Goal: Task Accomplishment & Management: Manage account settings

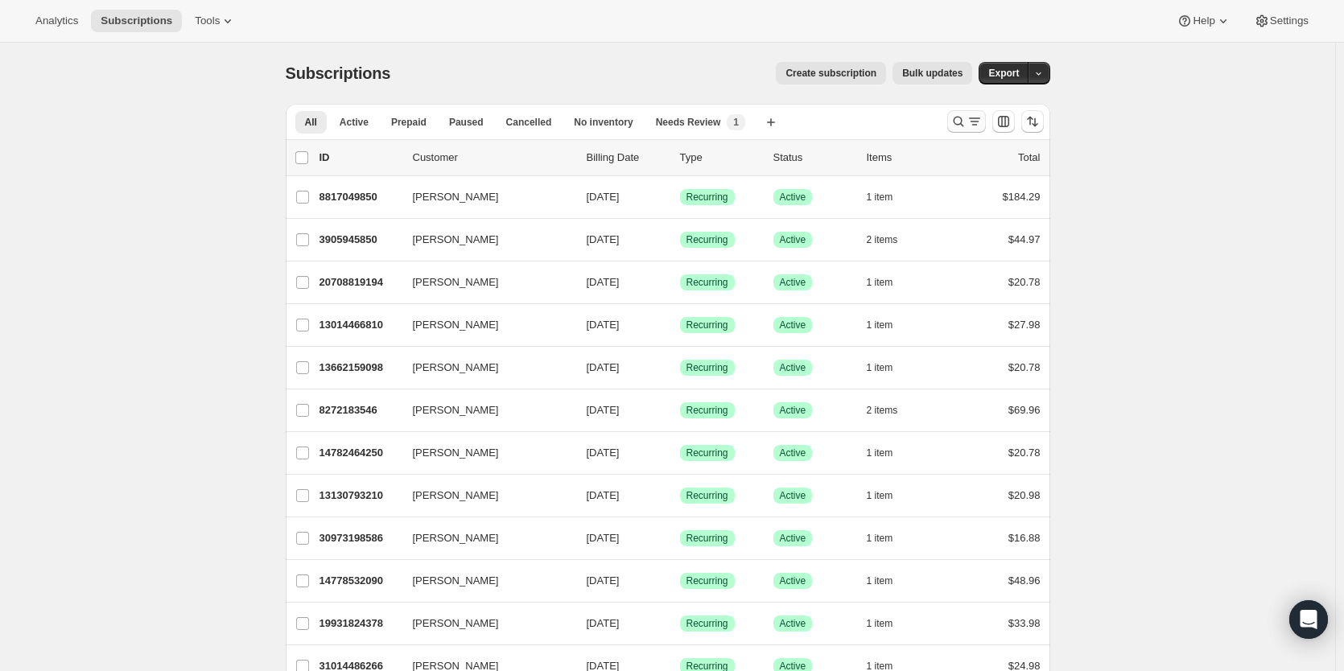
click at [958, 121] on icon "Search and filter results" at bounding box center [958, 121] width 16 height 16
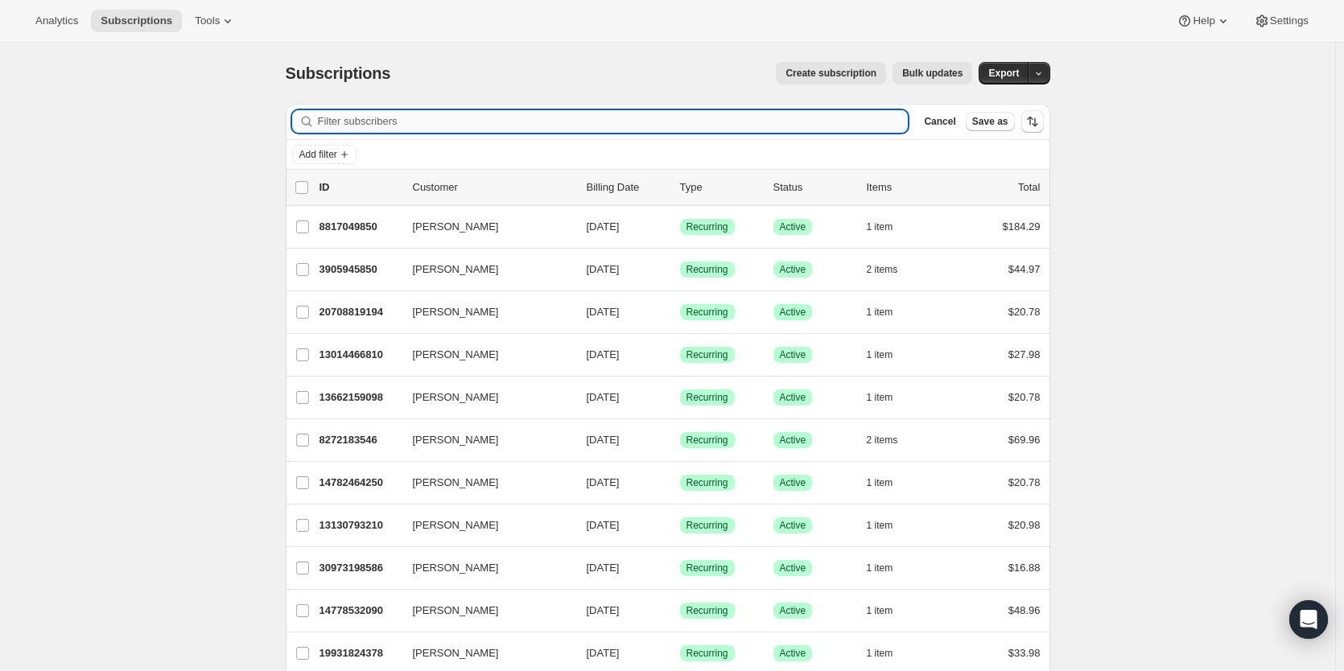
paste input "[PERSON_NAME],"
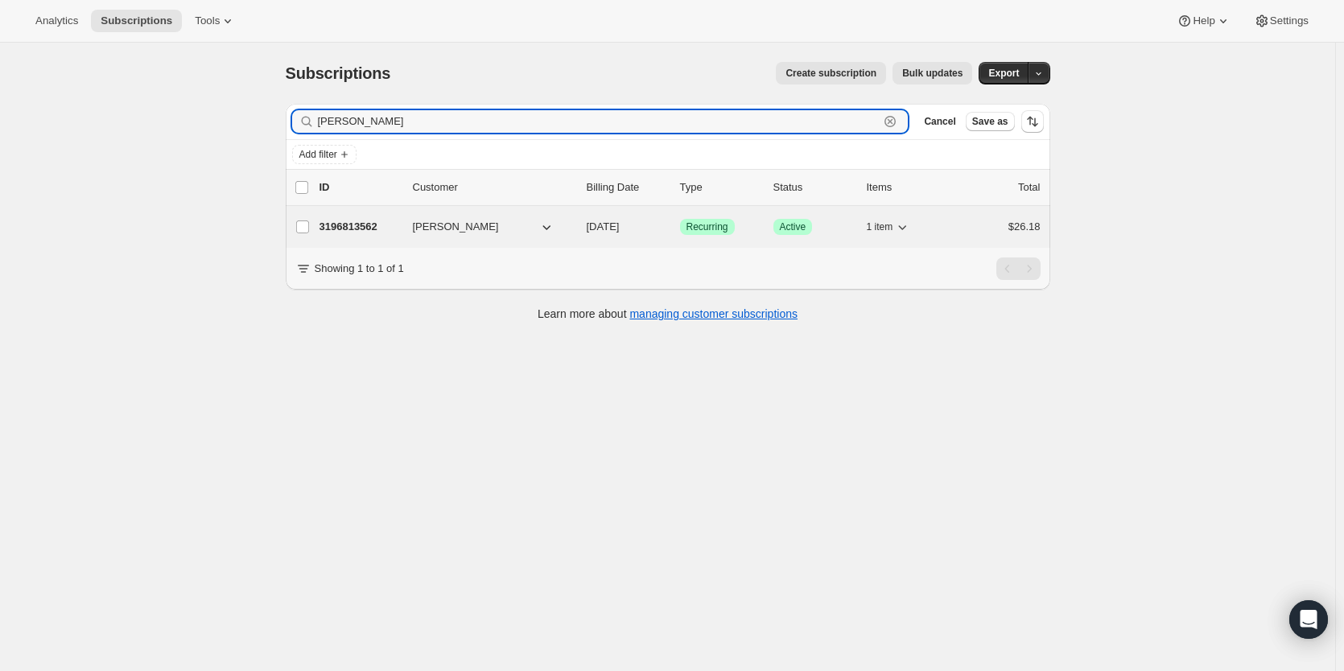
type input "[PERSON_NAME]"
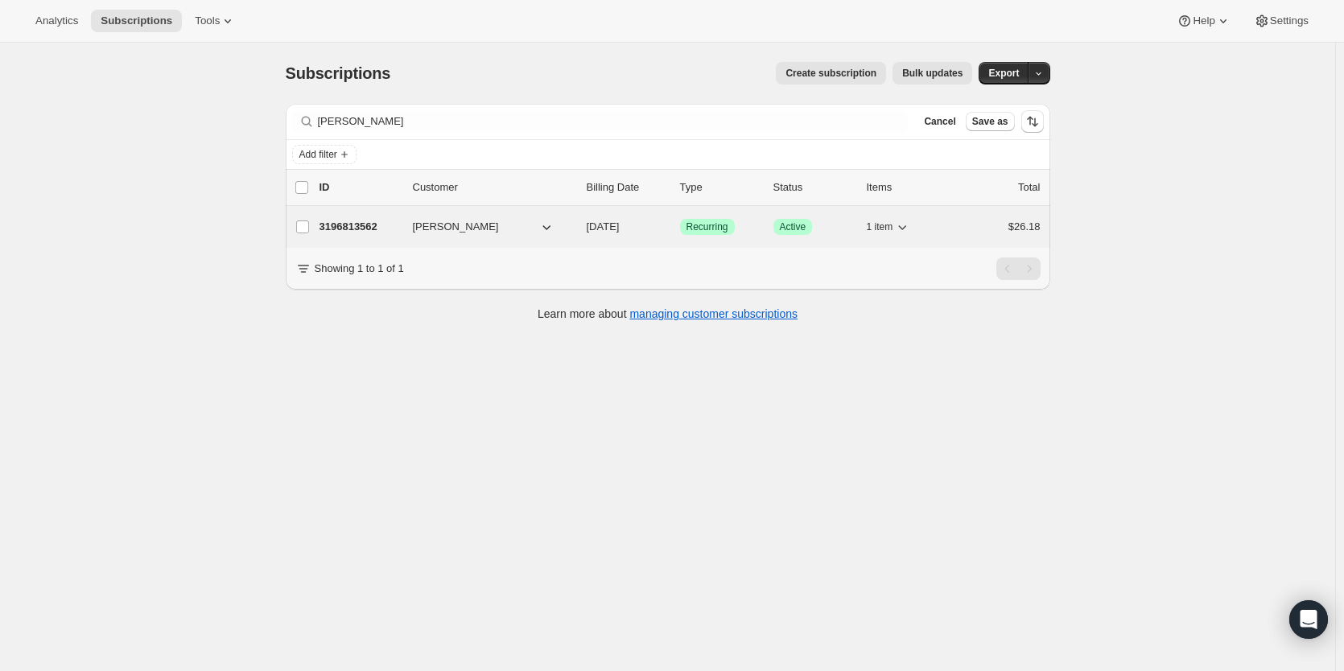
click at [353, 231] on p "3196813562" at bounding box center [359, 227] width 80 height 16
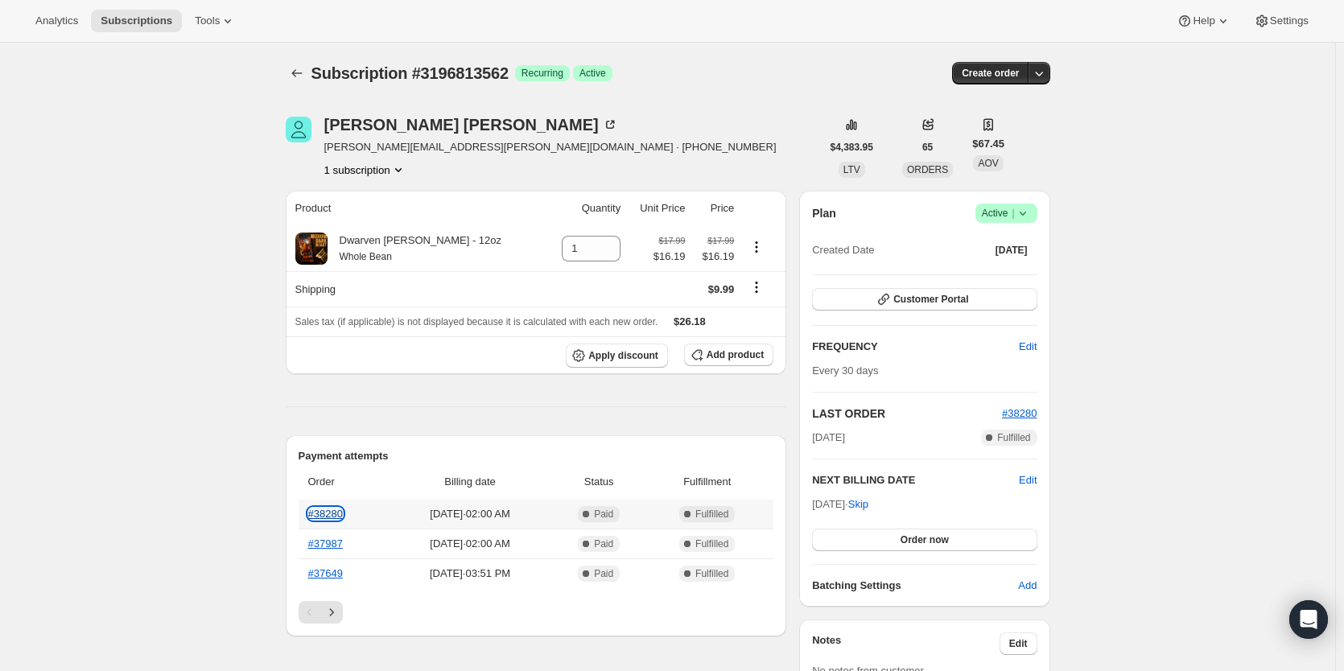
click at [342, 515] on link "#38280" at bounding box center [325, 514] width 35 height 12
click at [331, 548] on link "#37987" at bounding box center [325, 543] width 35 height 12
click at [325, 574] on link "#37649" at bounding box center [325, 573] width 35 height 12
click at [323, 506] on th "#38280" at bounding box center [343, 514] width 90 height 29
click at [327, 513] on link "#38280" at bounding box center [325, 514] width 35 height 12
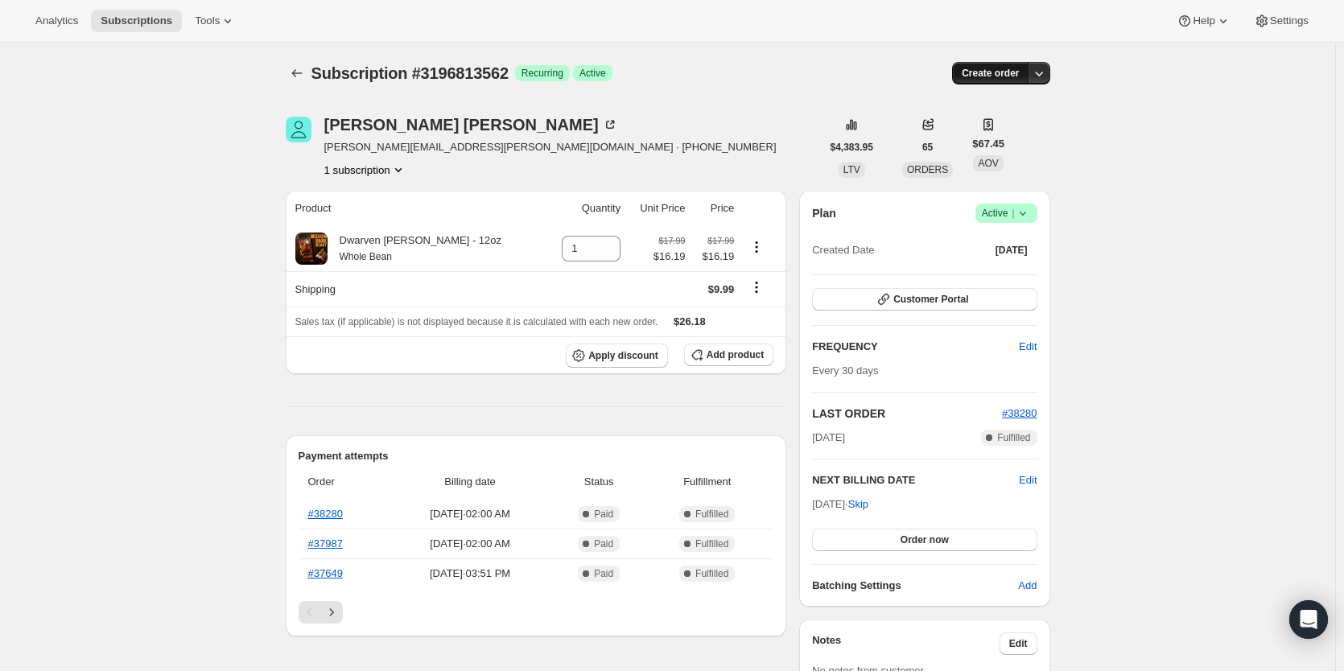
click at [999, 80] on button "Create order" at bounding box center [990, 73] width 76 height 23
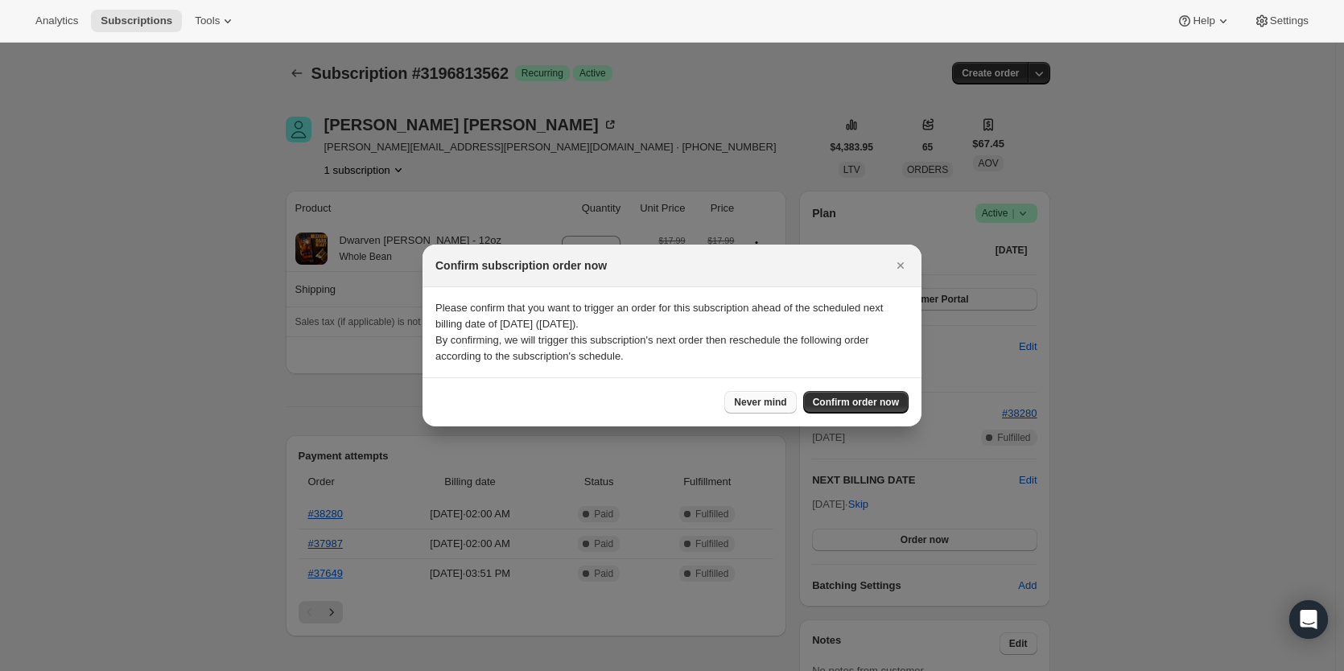
click at [763, 398] on span "Never mind" at bounding box center [760, 402] width 52 height 13
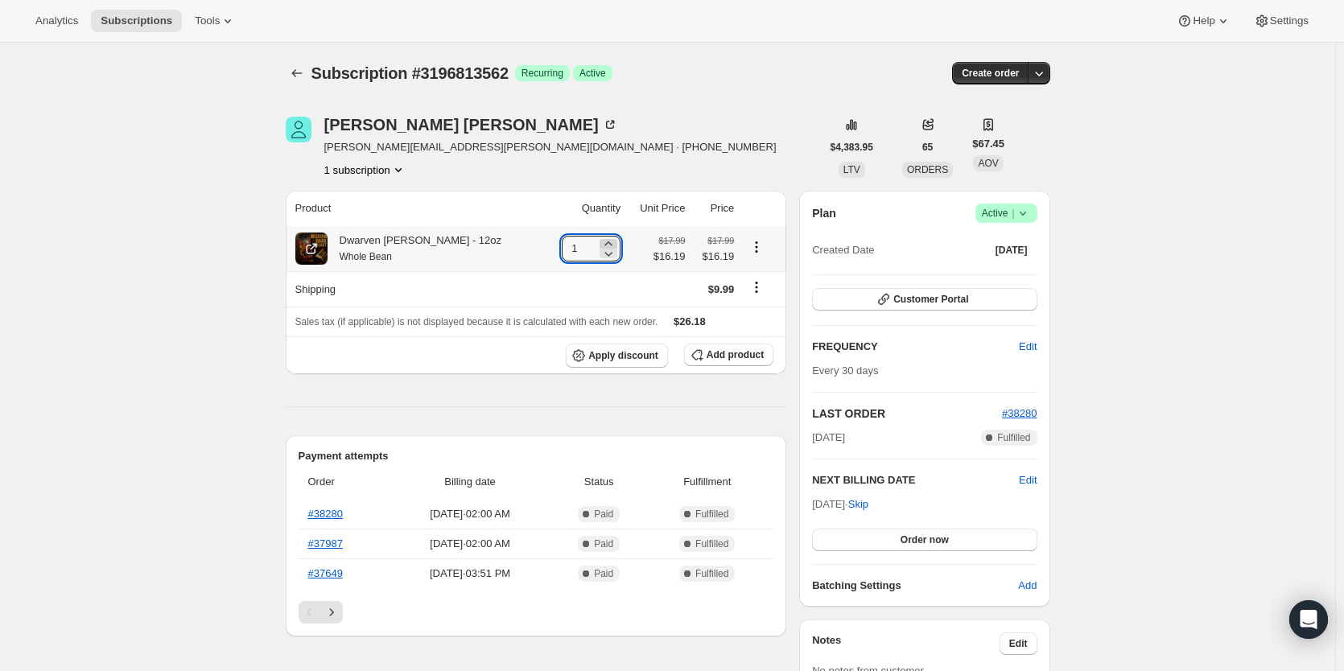
click at [600, 245] on icon at bounding box center [608, 244] width 16 height 16
type input "5"
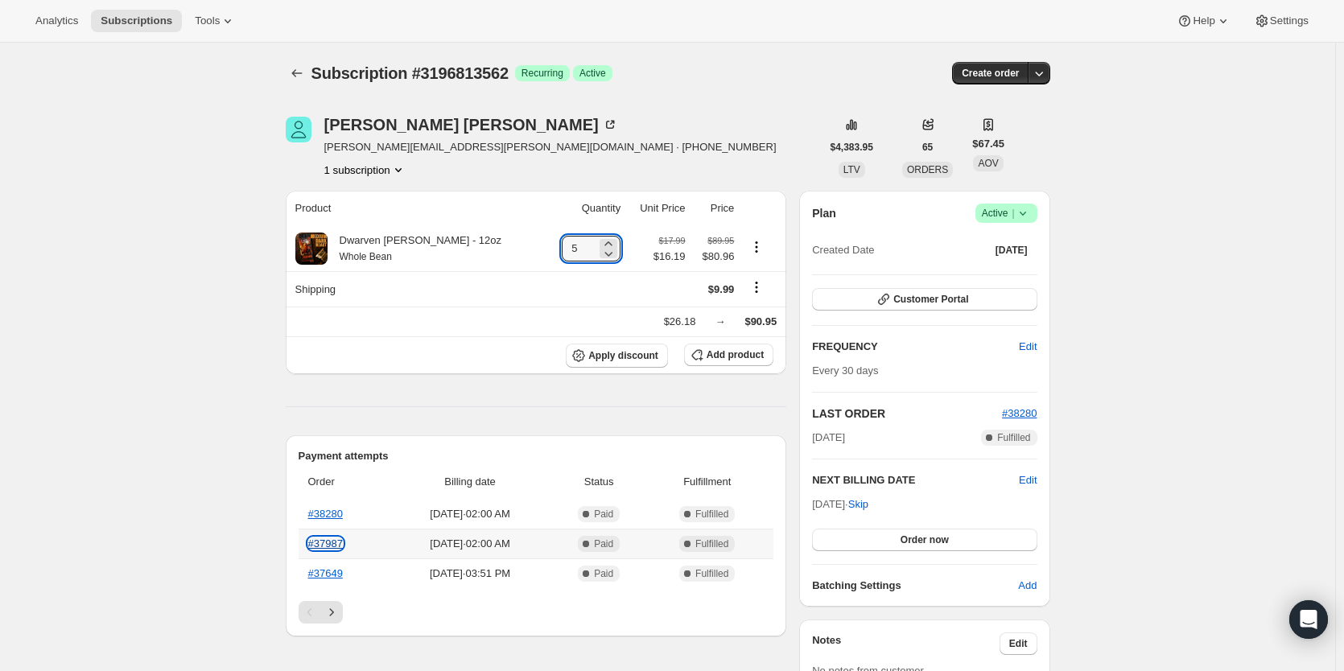
click at [319, 549] on link "#37987" at bounding box center [325, 543] width 35 height 12
click at [331, 621] on button "Next" at bounding box center [331, 612] width 23 height 23
click at [331, 617] on icon "Next" at bounding box center [331, 612] width 16 height 16
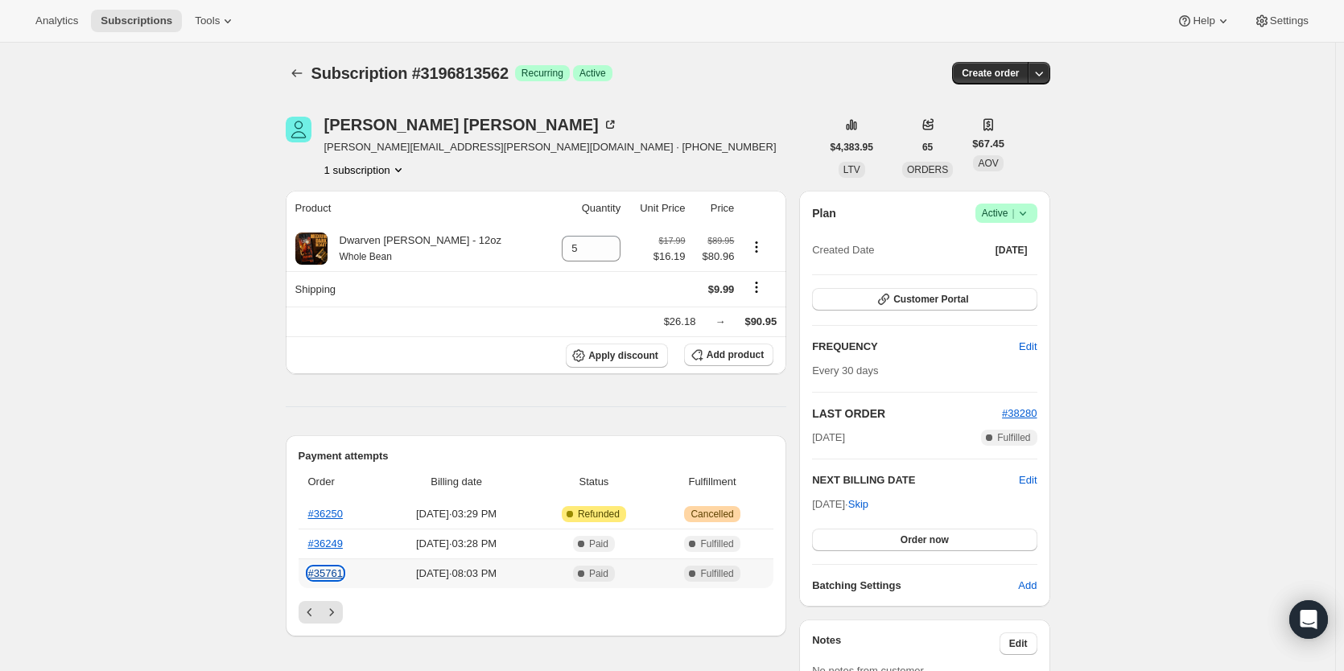
click at [320, 573] on link "#35761" at bounding box center [325, 573] width 35 height 12
click at [640, 353] on span "Apply discount" at bounding box center [623, 355] width 70 height 13
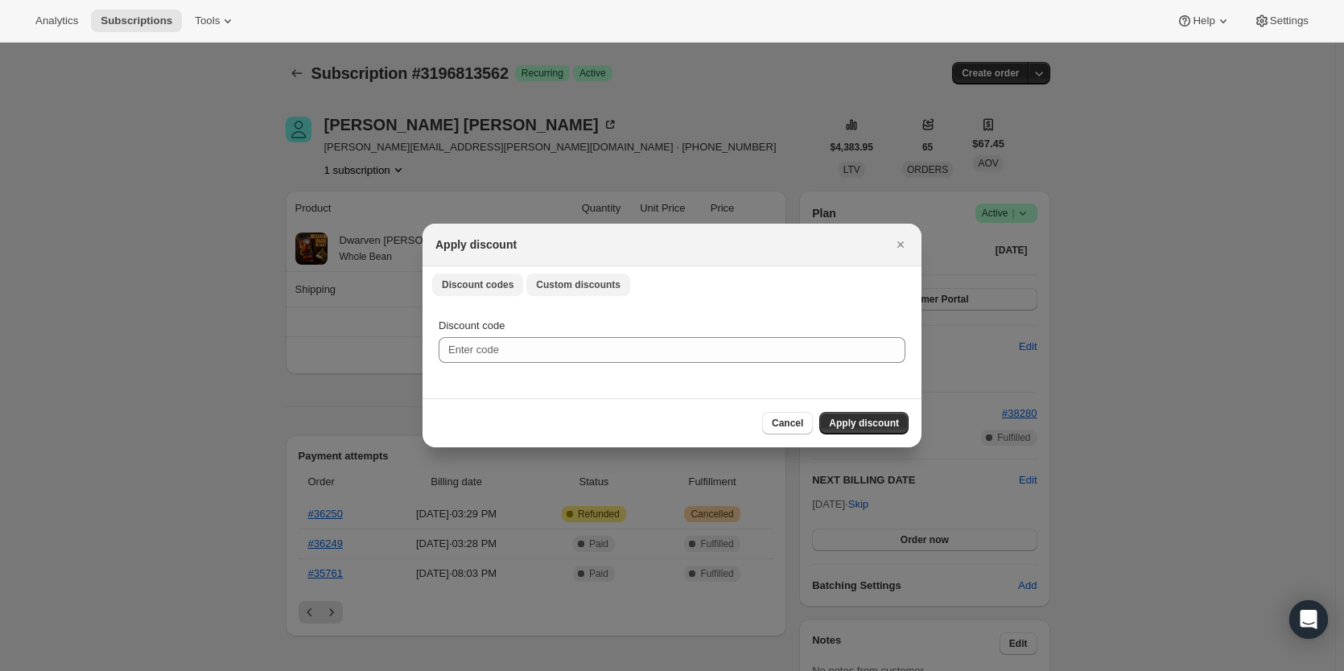
click at [565, 292] on button "Custom discounts" at bounding box center [578, 285] width 104 height 23
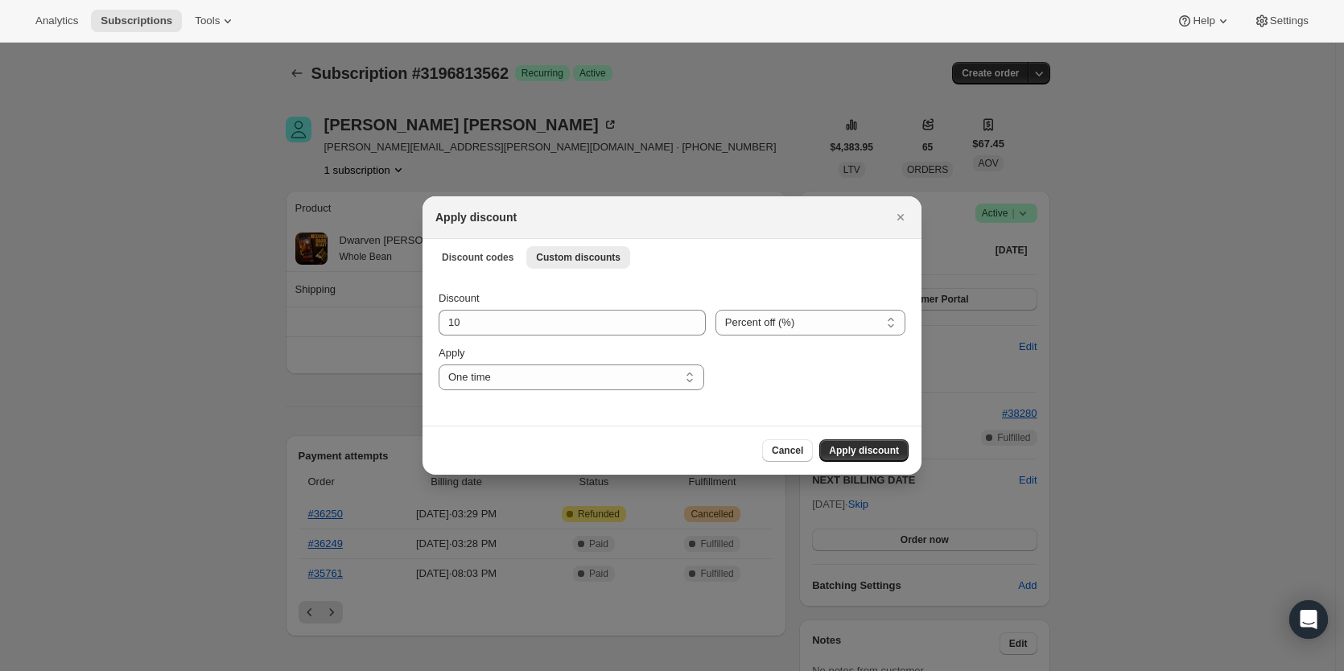
click at [496, 360] on div "Apply" at bounding box center [570, 353] width 265 height 16
click at [507, 377] on select "One time Specify instances... Indefinitely" at bounding box center [570, 377] width 265 height 26
select select "indefinitely"
click at [438, 364] on select "One time Specify instances... Indefinitely" at bounding box center [570, 377] width 265 height 26
click at [854, 449] on span "Apply discount" at bounding box center [864, 450] width 70 height 13
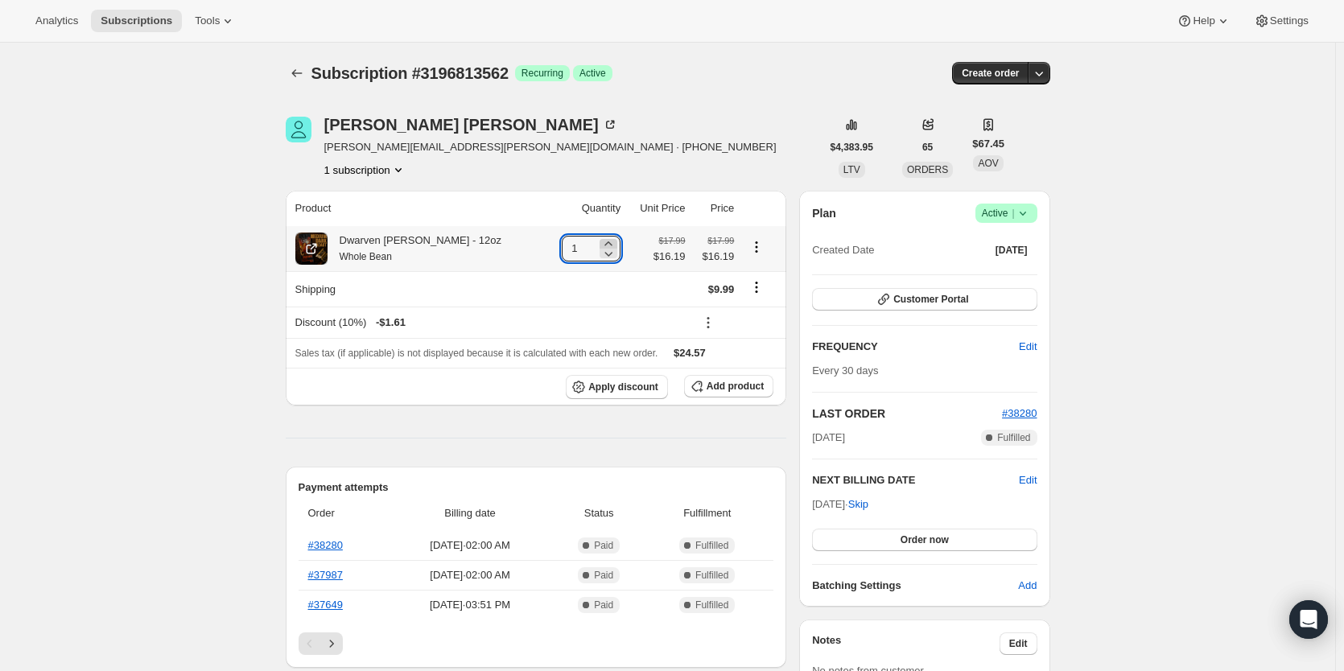
click at [600, 245] on icon at bounding box center [608, 244] width 16 height 16
type input "5"
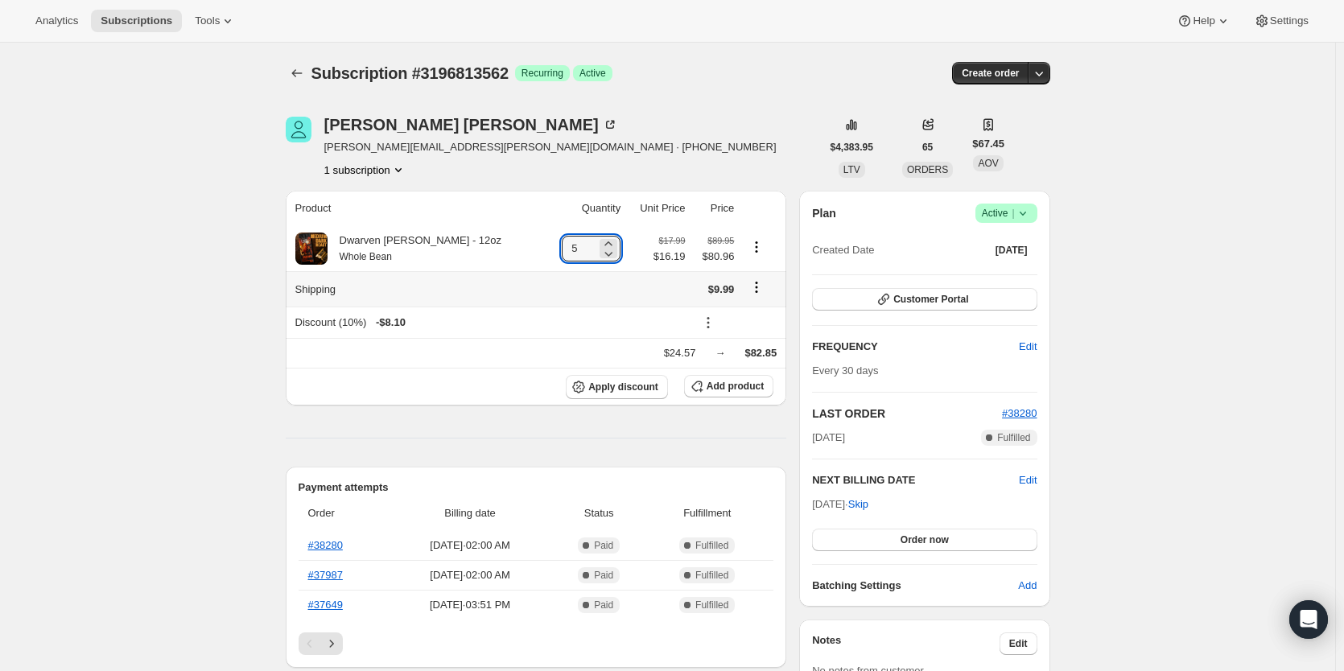
click at [752, 291] on icon "Shipping actions" at bounding box center [756, 287] width 16 height 16
click at [752, 318] on span "Edit shipping rate" at bounding box center [751, 320] width 80 height 12
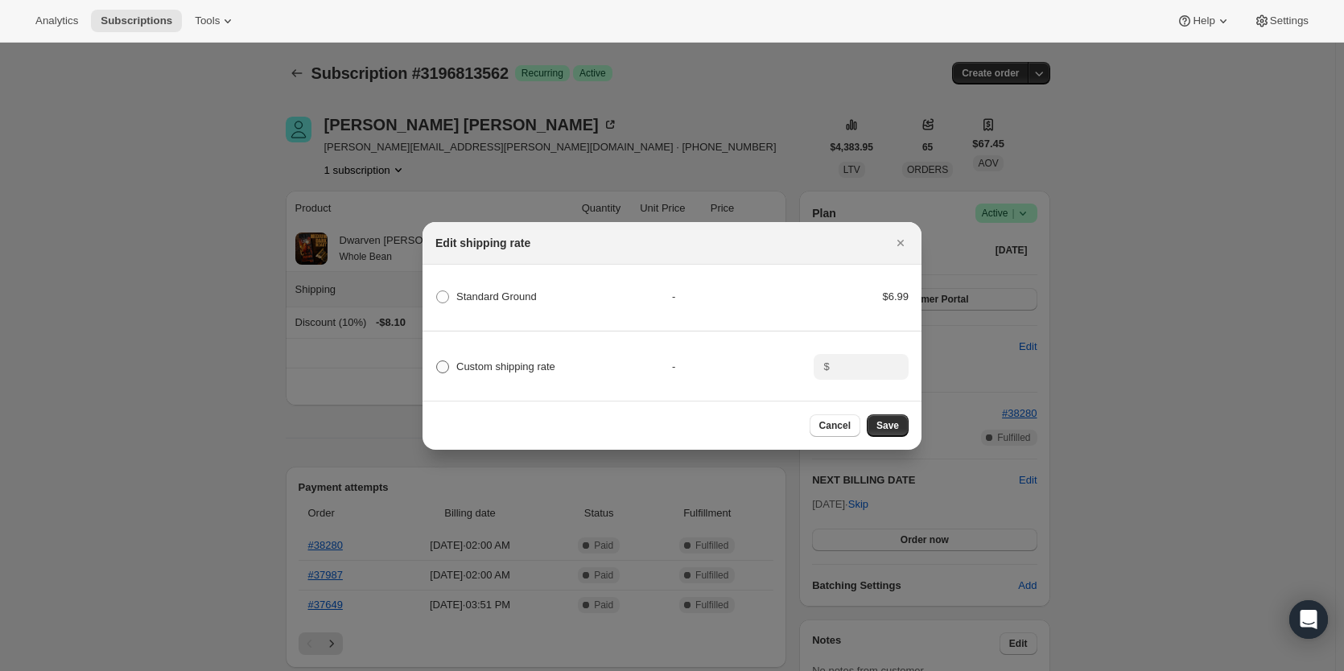
click at [511, 360] on span "Custom shipping rate" at bounding box center [505, 366] width 99 height 12
click at [437, 360] on input "Custom shipping rate" at bounding box center [436, 360] width 1 height 1
radio input "true"
click at [866, 366] on input ":rfi:" at bounding box center [859, 367] width 50 height 26
type input "0"
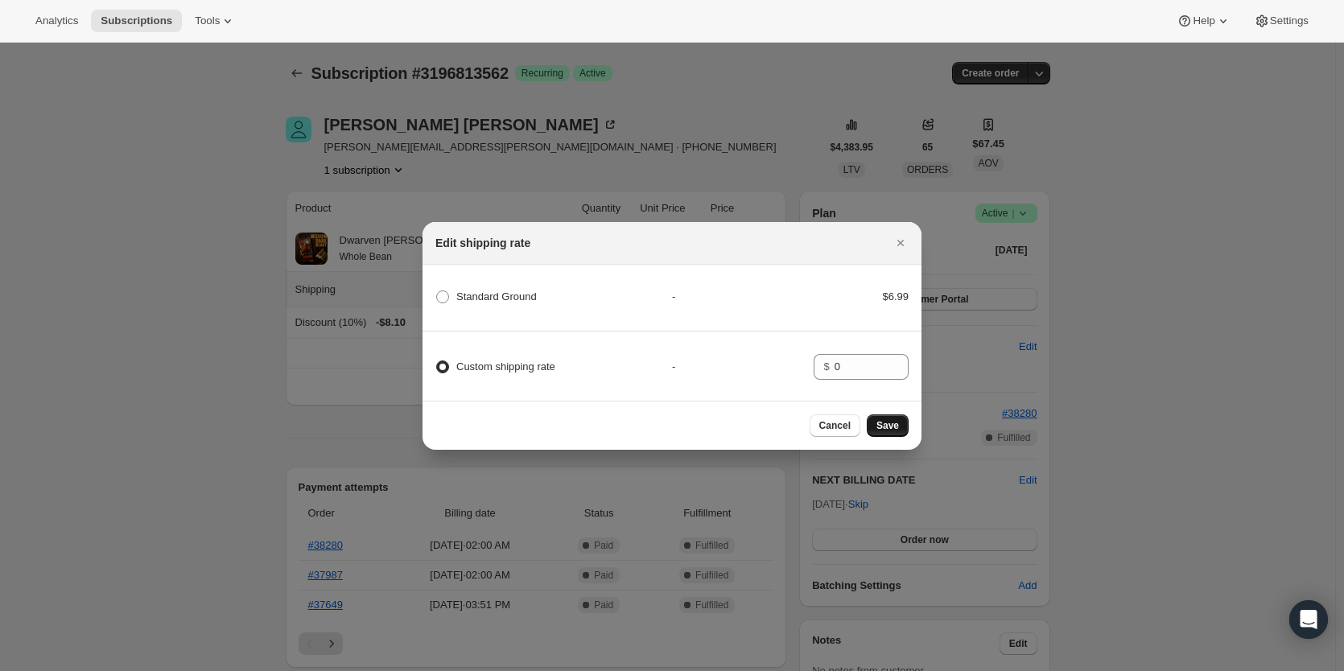
click at [883, 424] on span "Save" at bounding box center [887, 425] width 23 height 13
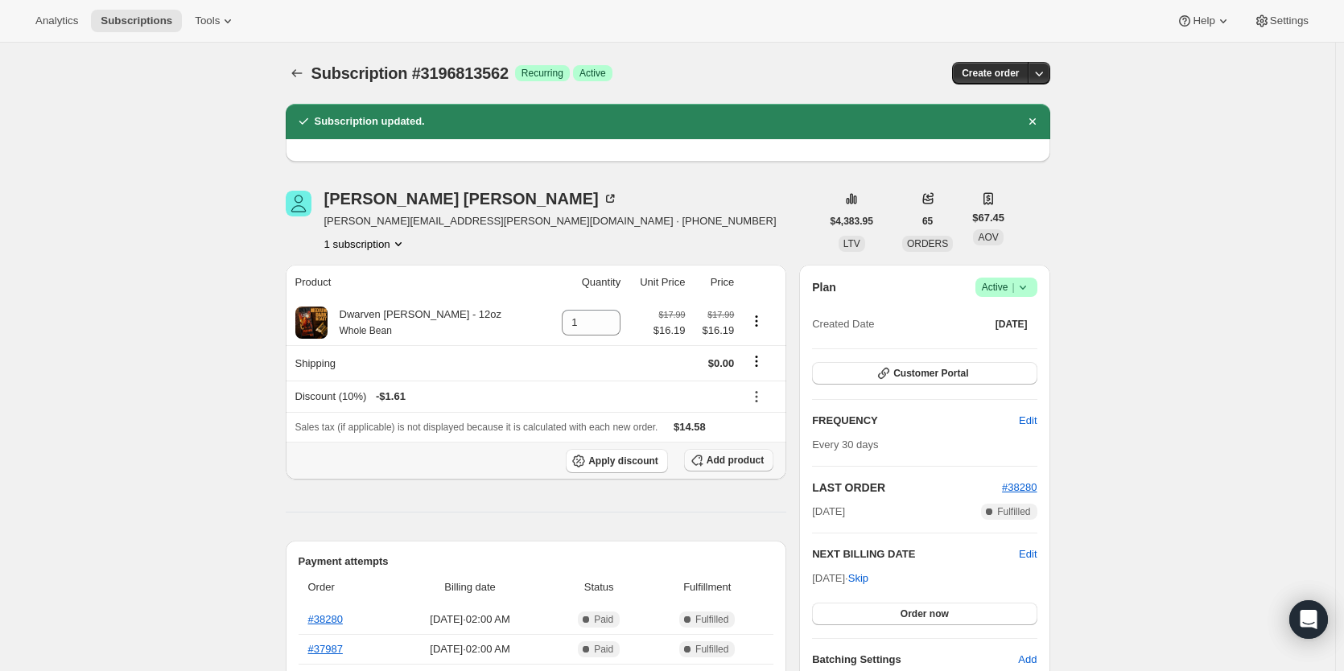
click at [743, 464] on span "Add product" at bounding box center [734, 460] width 57 height 13
click at [720, 466] on span "Add product" at bounding box center [734, 460] width 57 height 13
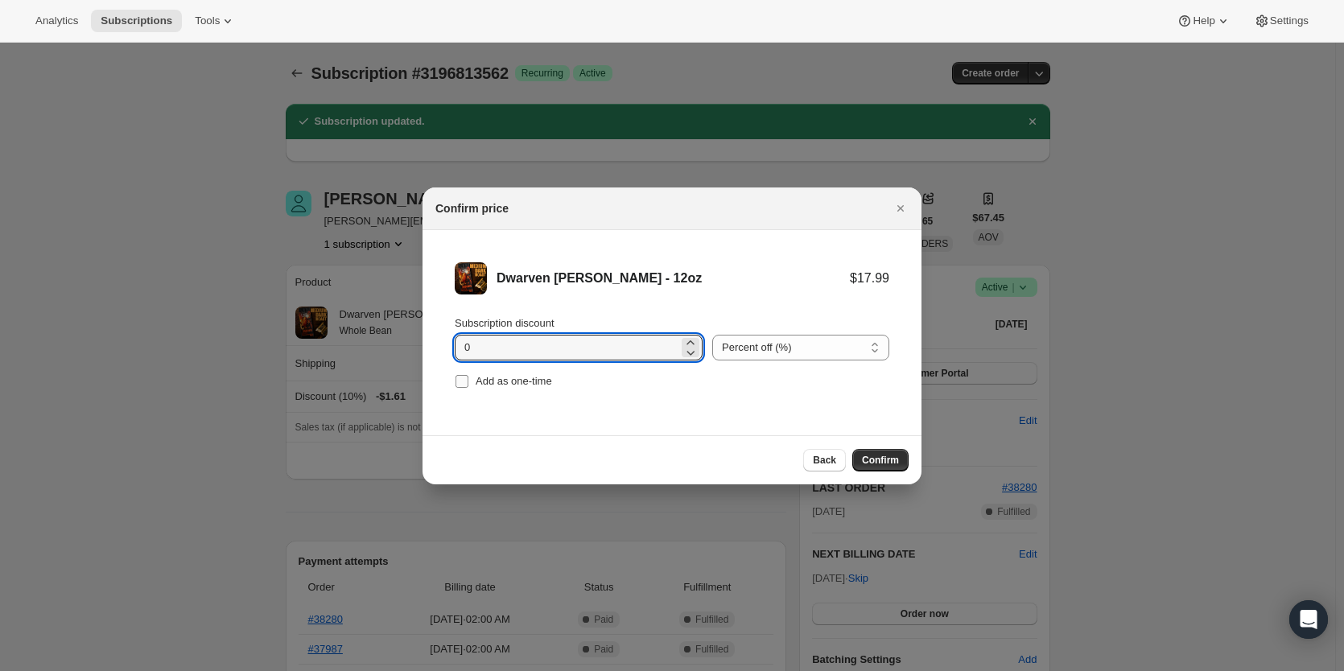
drag, startPoint x: 433, startPoint y: 348, endPoint x: 521, endPoint y: 377, distance: 93.4
click at [426, 348] on li "Dwarven [PERSON_NAME] - 12oz $17.99 Subscription discount 0 Percent off (%) Amo…" at bounding box center [671, 327] width 499 height 195
type input "12"
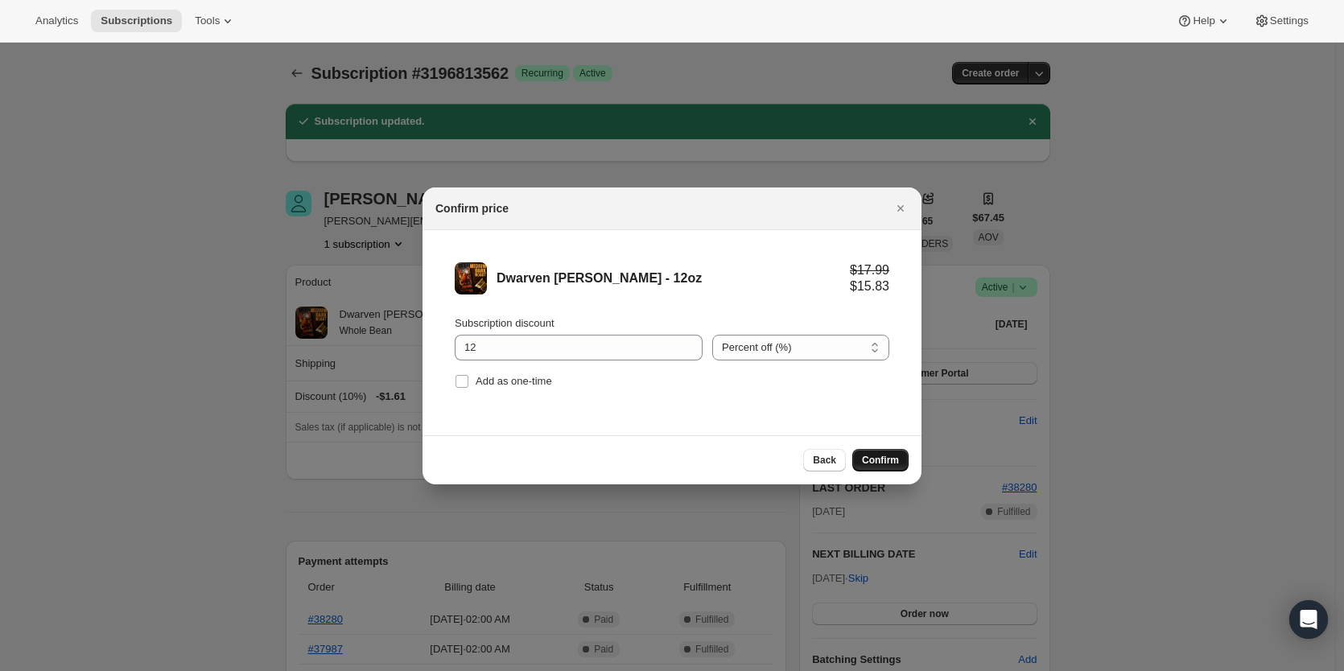
click at [881, 464] on span "Confirm" at bounding box center [880, 460] width 37 height 13
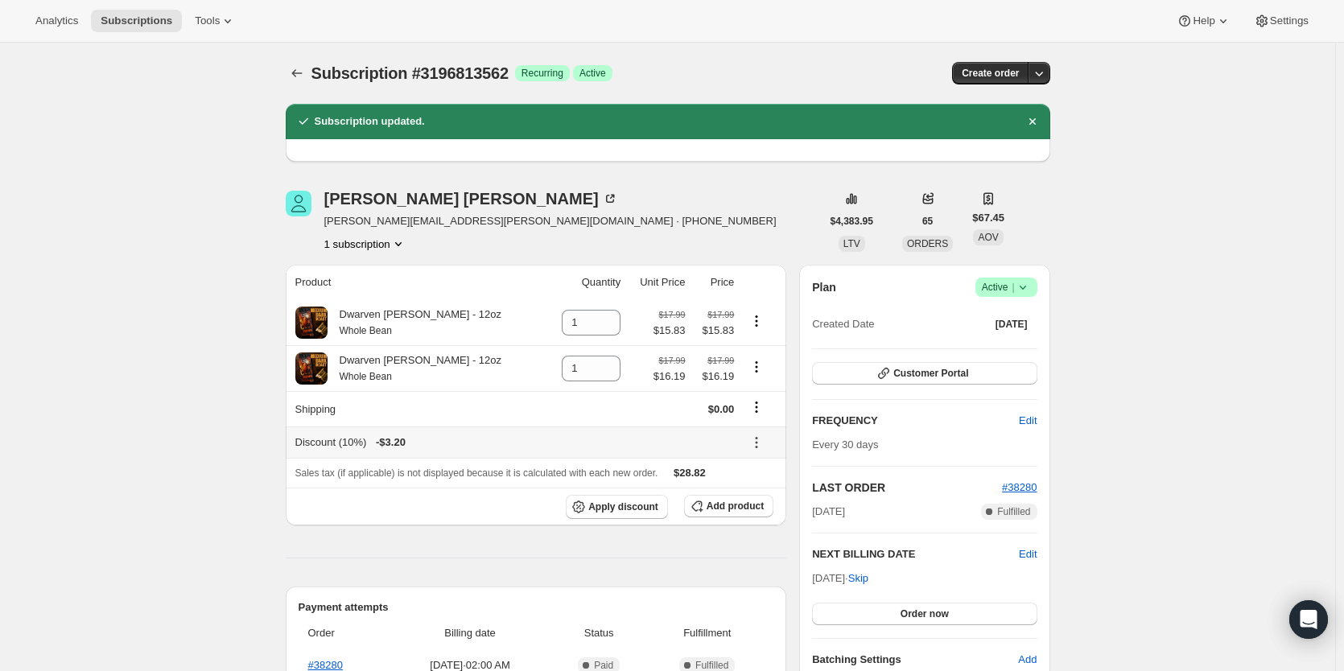
click at [756, 446] on icon at bounding box center [756, 442] width 16 height 16
click at [765, 508] on span "Remove" at bounding box center [760, 503] width 39 height 12
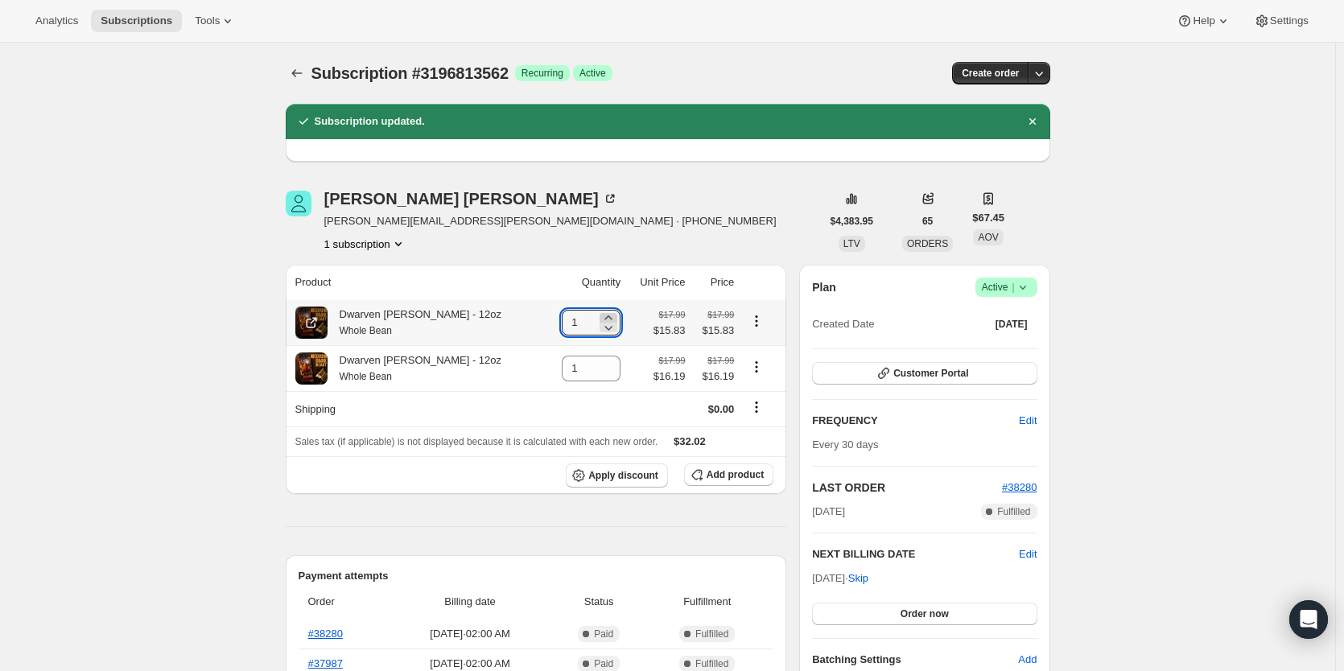
click at [600, 314] on icon at bounding box center [608, 318] width 16 height 16
type input "5"
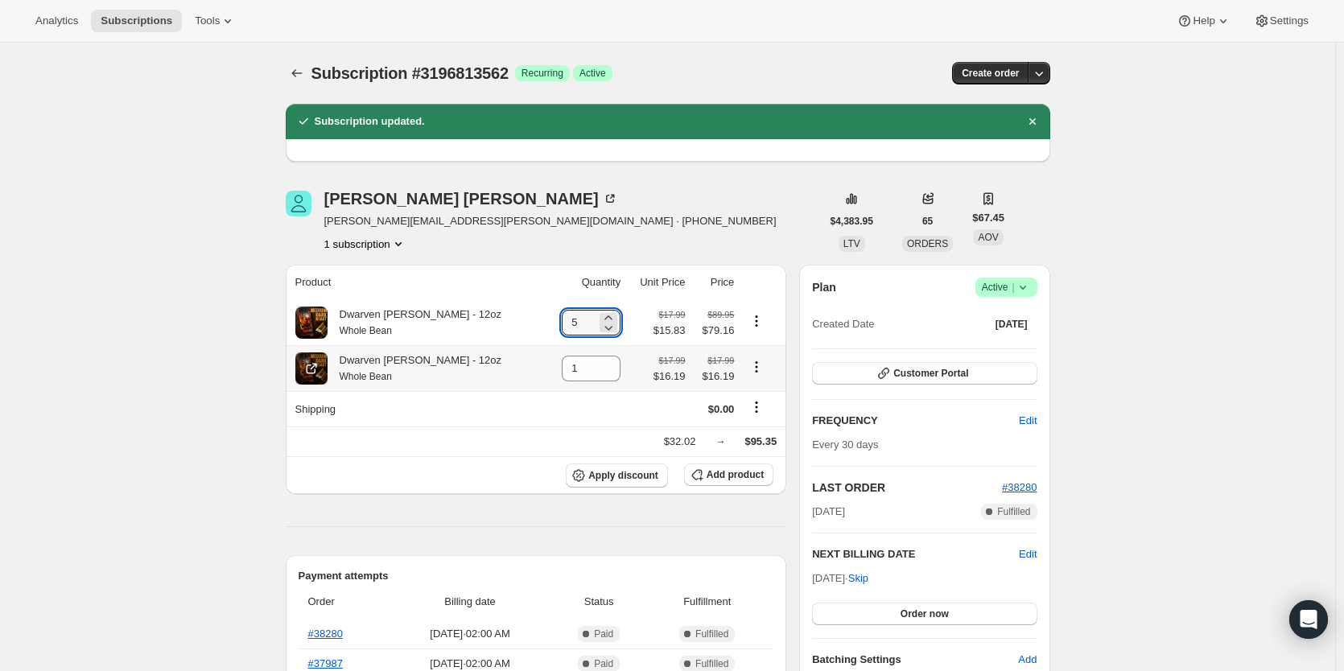
click at [756, 364] on icon "Product actions" at bounding box center [756, 367] width 16 height 16
click at [600, 377] on icon at bounding box center [608, 373] width 16 height 16
type input "0"
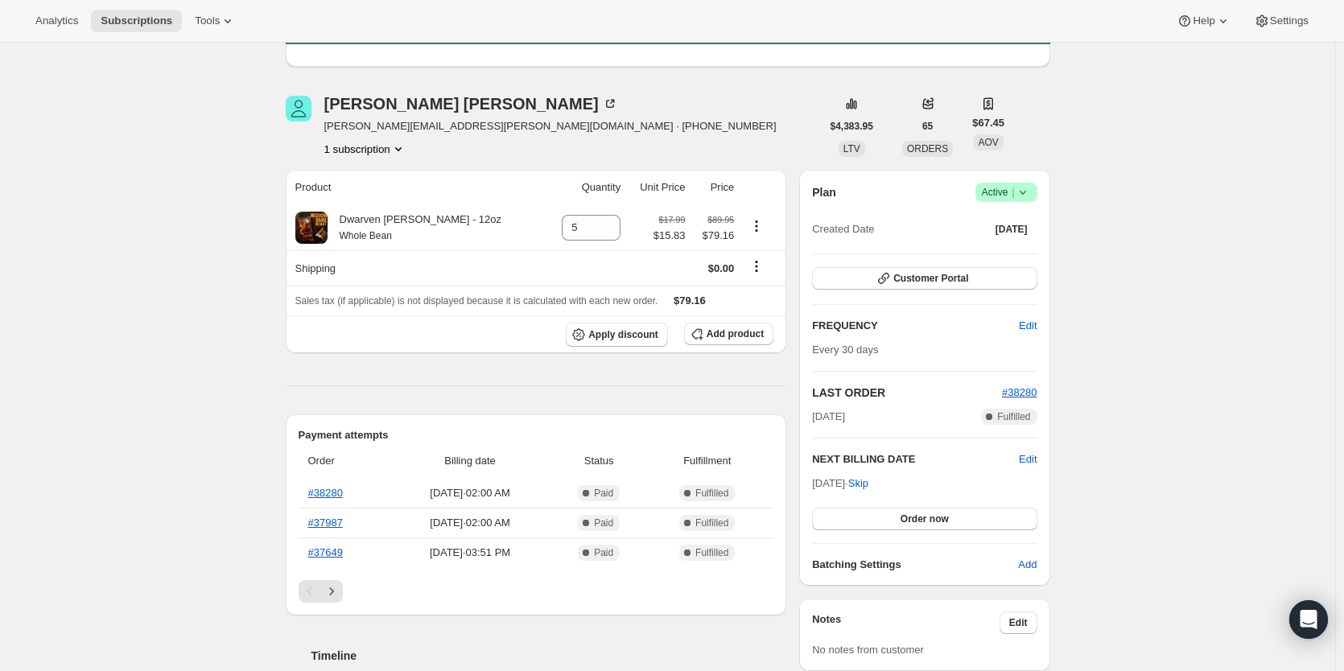
scroll to position [134, 0]
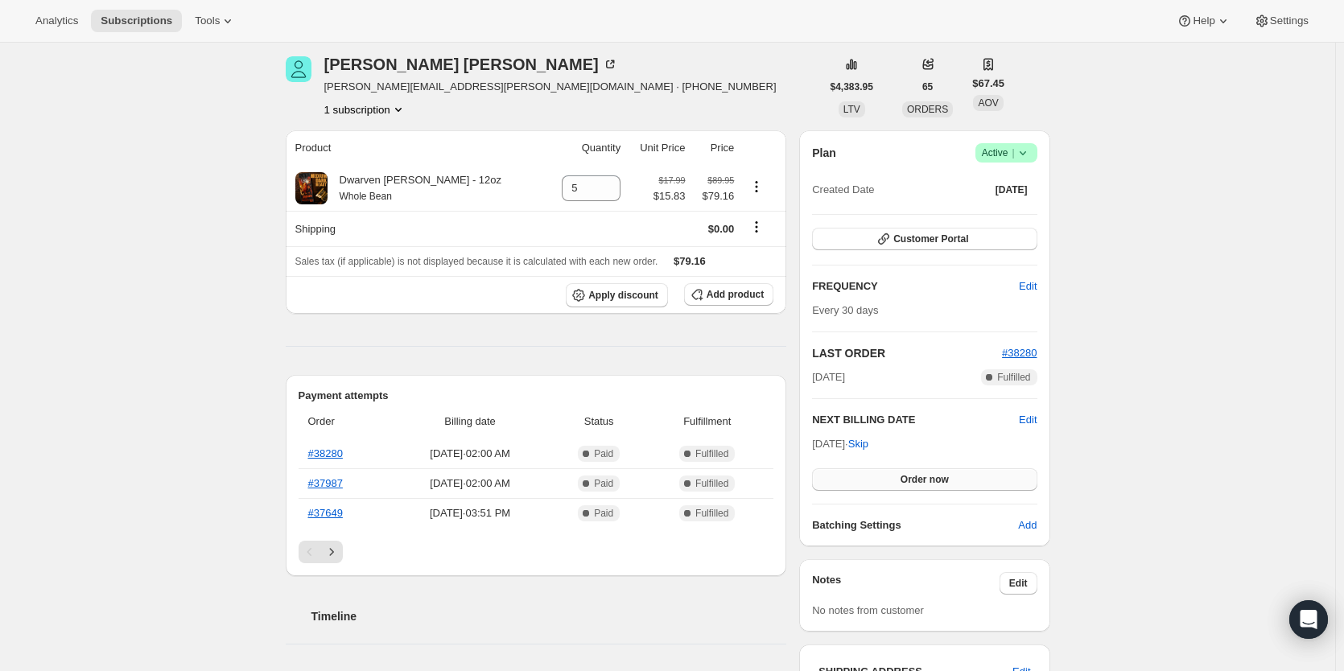
click at [890, 483] on button "Order now" at bounding box center [924, 479] width 224 height 23
click at [890, 483] on button "Click to confirm" at bounding box center [924, 479] width 224 height 23
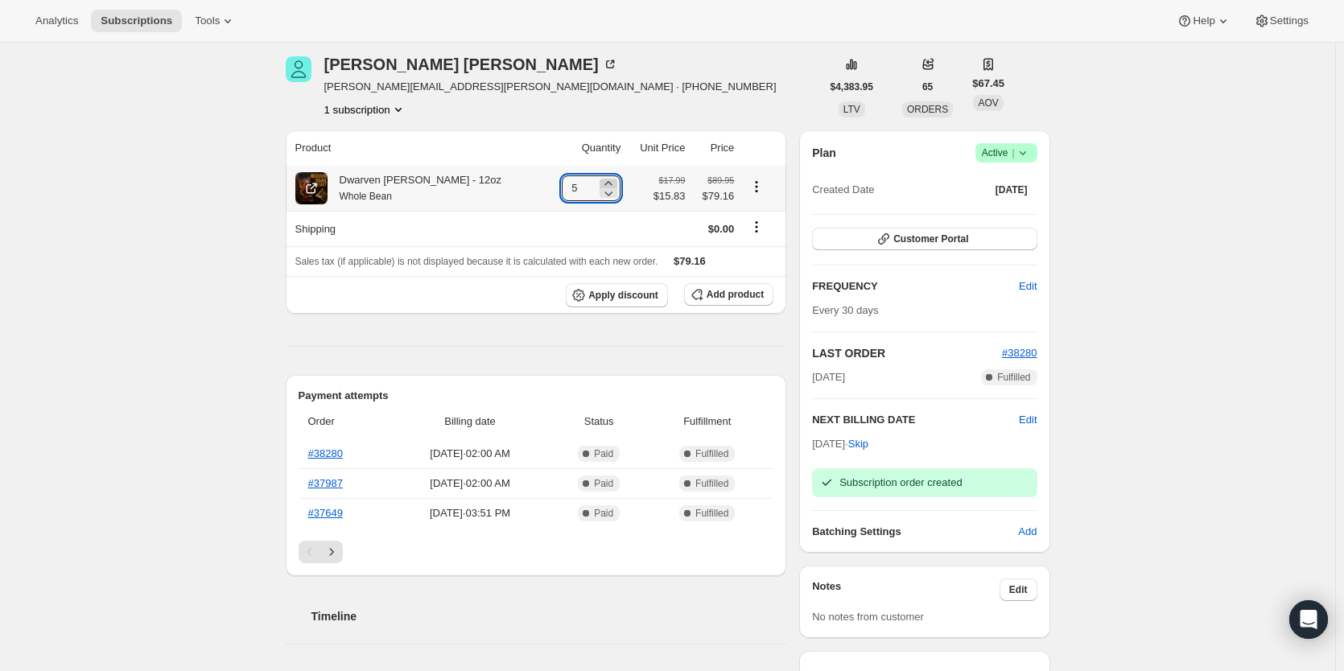
click at [600, 179] on icon at bounding box center [608, 183] width 16 height 16
type input "6"
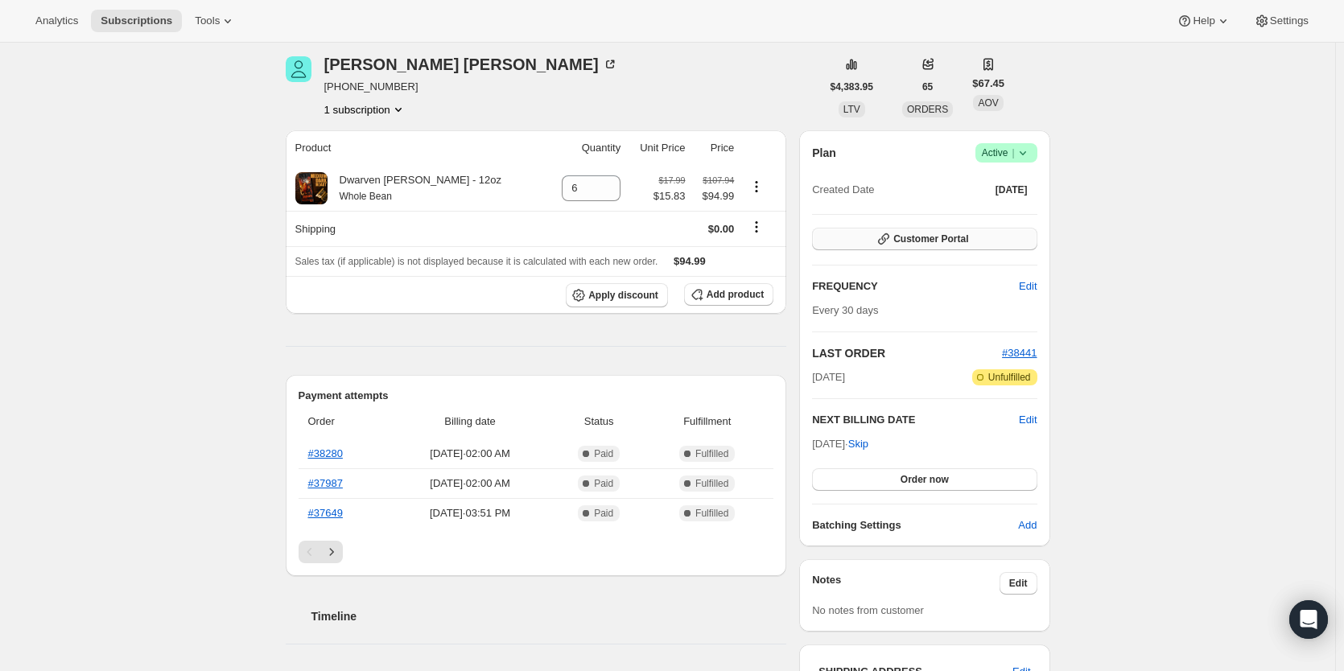
click at [899, 232] on button "Customer Portal" at bounding box center [924, 239] width 224 height 23
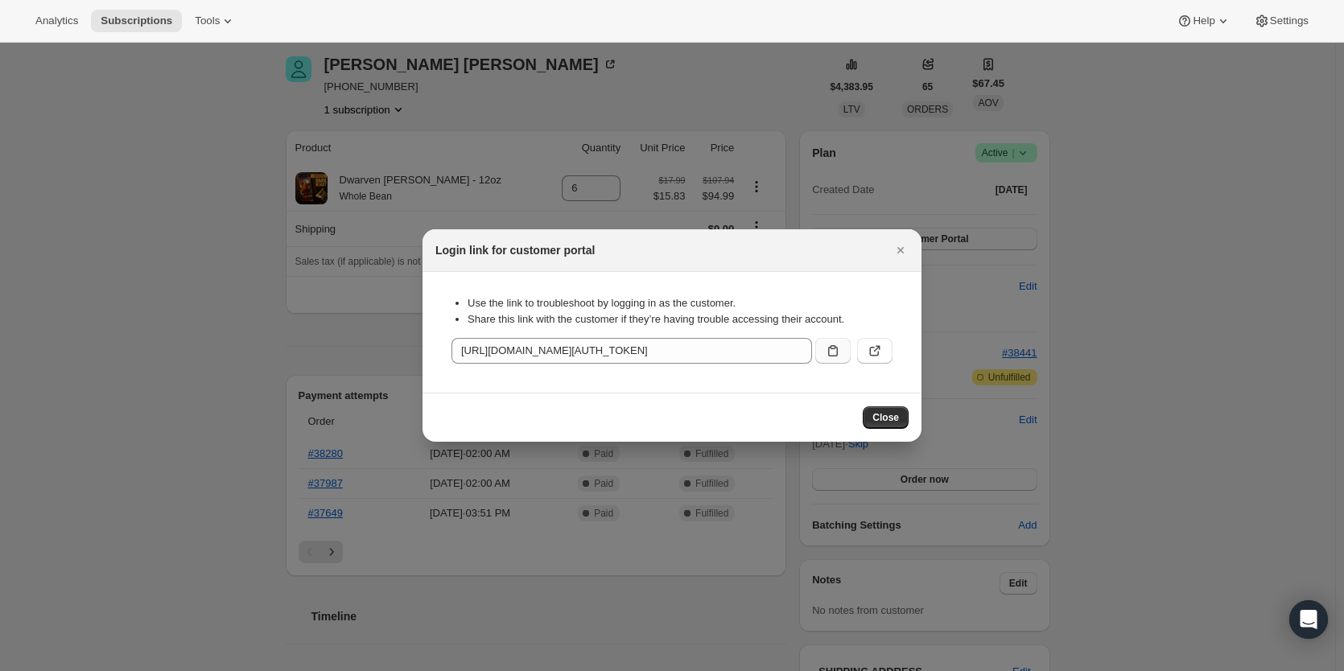
click at [837, 352] on icon ":r10l:" at bounding box center [833, 350] width 10 height 11
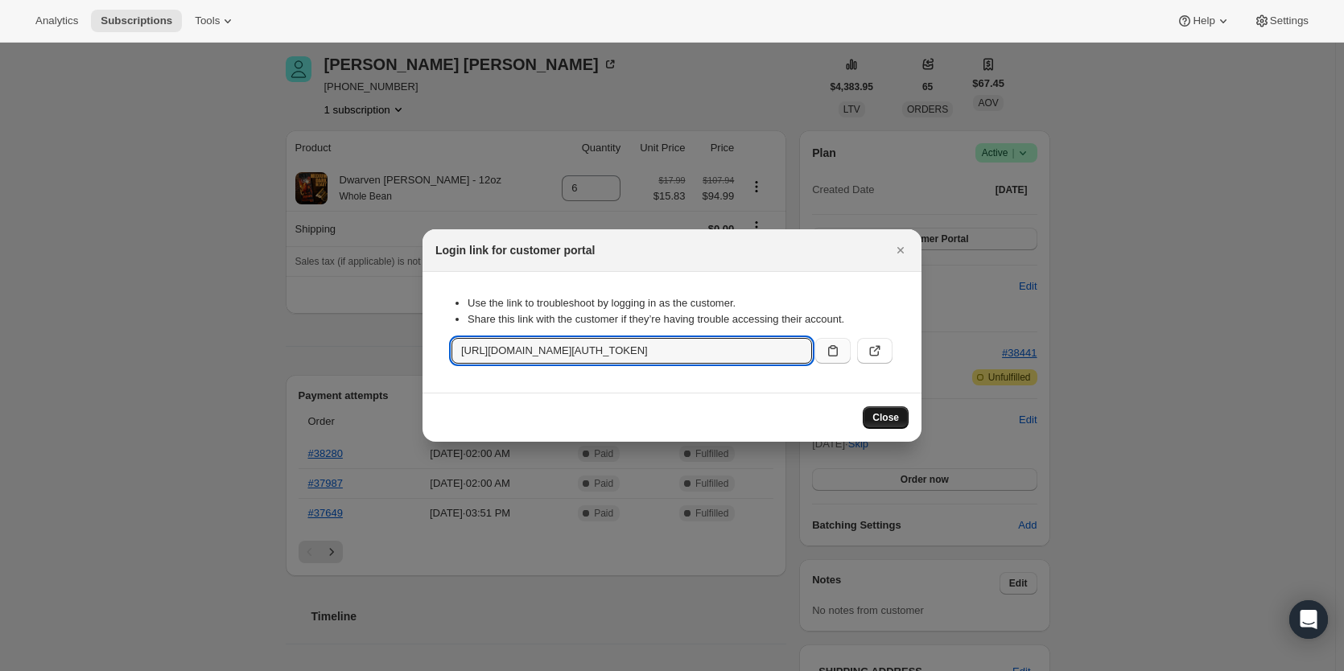
click at [891, 414] on span "Close" at bounding box center [885, 417] width 27 height 13
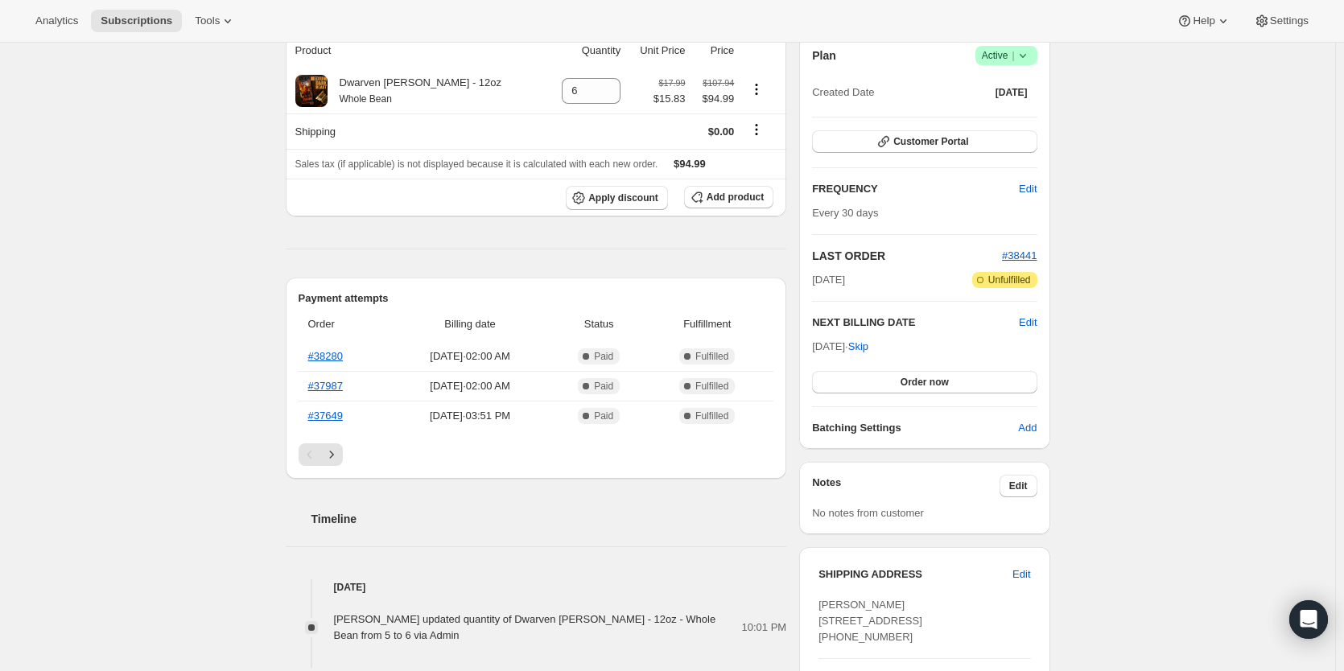
scroll to position [269, 0]
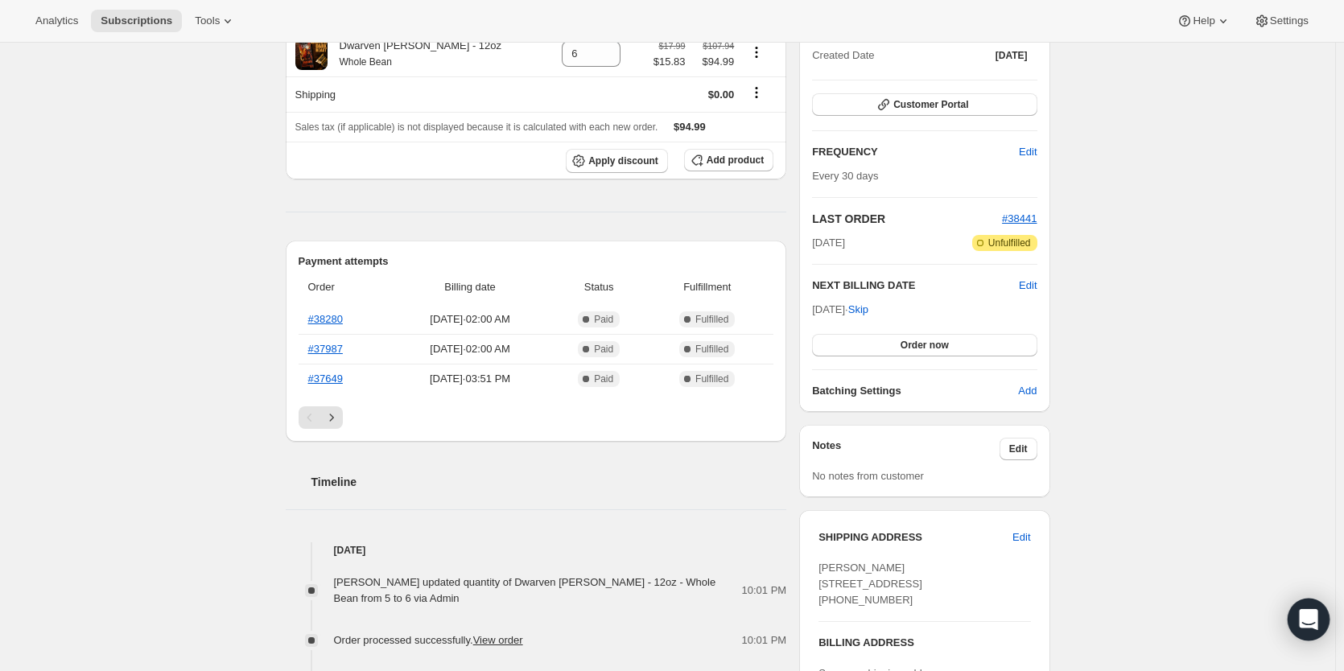
click at [1324, 628] on div "Open Intercom Messenger" at bounding box center [1308, 620] width 43 height 43
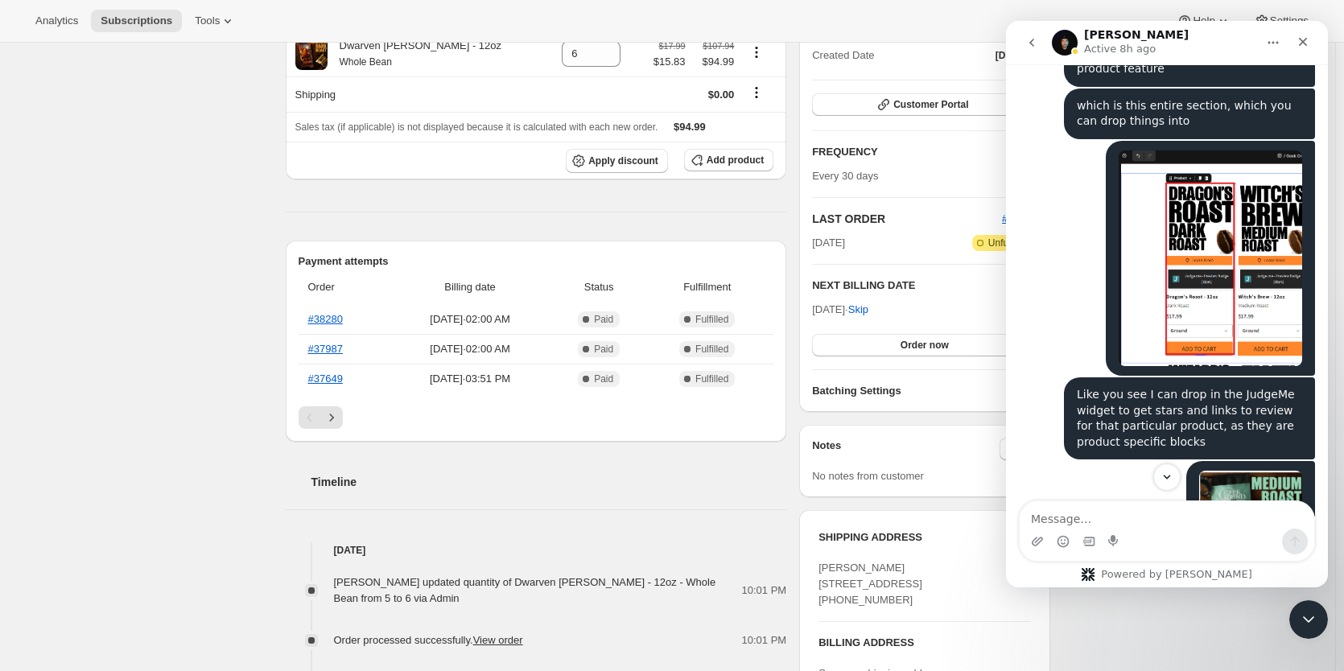
scroll to position [1601, 0]
